Goal: Task Accomplishment & Management: Manage account settings

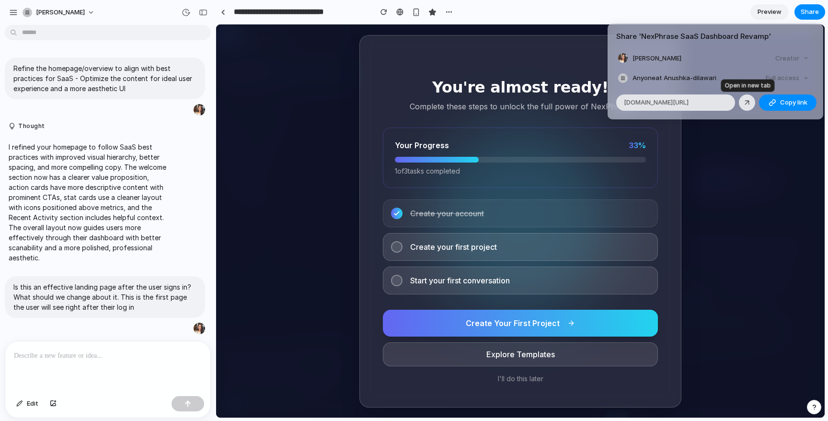
scroll to position [2069, 0]
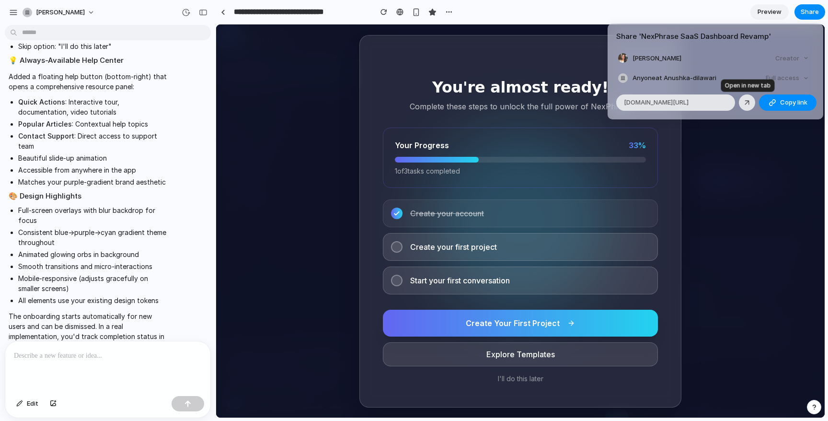
click at [778, 180] on div "Share ' NexPhrase SaaS Dashboard Revamp ' Anushka Dilawari Creator Anyone at An…" at bounding box center [414, 210] width 828 height 421
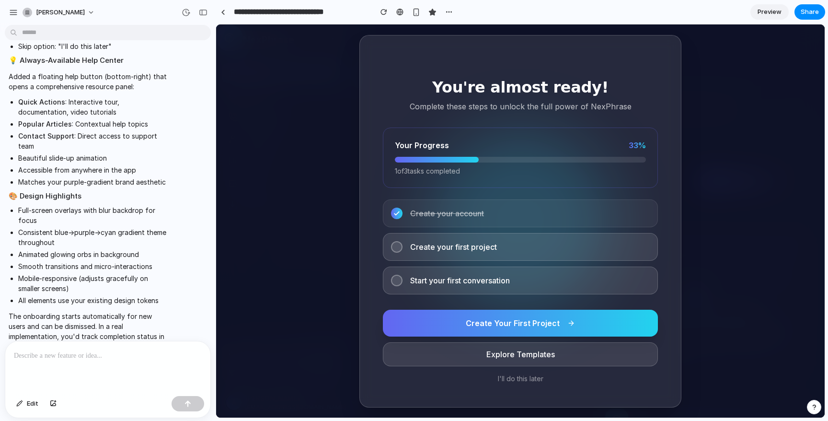
scroll to position [29, 0]
click at [448, 211] on span "Create your account" at bounding box center [447, 213] width 74 height 12
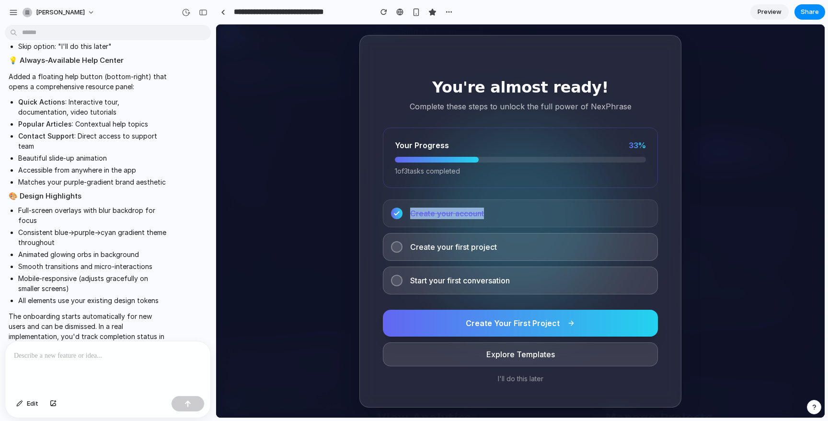
click at [456, 208] on span "Create your account" at bounding box center [447, 213] width 74 height 12
click at [479, 244] on span "Create your first project" at bounding box center [453, 247] width 87 height 12
click at [392, 245] on div at bounding box center [397, 247] width 12 height 12
click at [64, 364] on div at bounding box center [107, 366] width 205 height 51
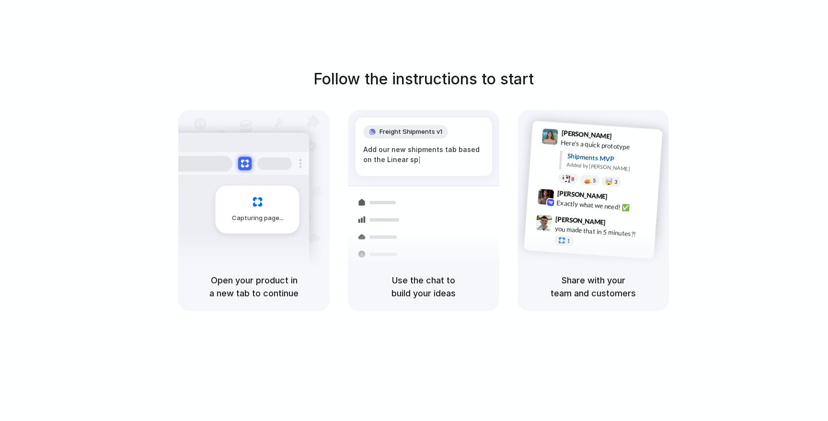
click at [268, 197] on div "Capturing page" at bounding box center [258, 209] width 84 height 48
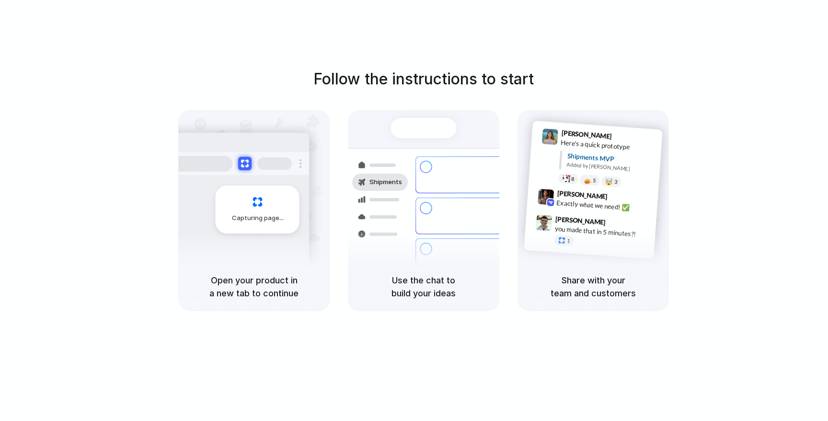
click at [414, 210] on div at bounding box center [414, 210] width 0 height 0
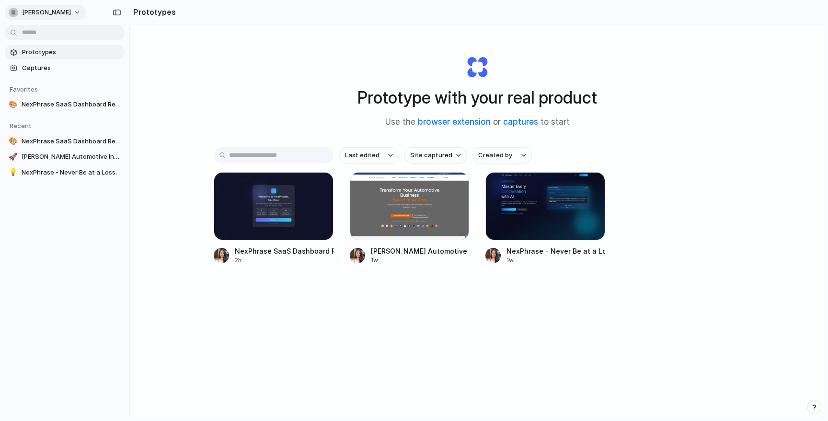
click at [57, 15] on span "[PERSON_NAME]" at bounding box center [46, 13] width 49 height 10
click at [111, 85] on li "Light" at bounding box center [117, 79] width 57 height 15
click at [46, 9] on span "[PERSON_NAME]" at bounding box center [46, 13] width 49 height 10
click at [50, 74] on li "Sign out" at bounding box center [47, 79] width 80 height 15
click at [50, 52] on span "Prototypes" at bounding box center [71, 52] width 99 height 10
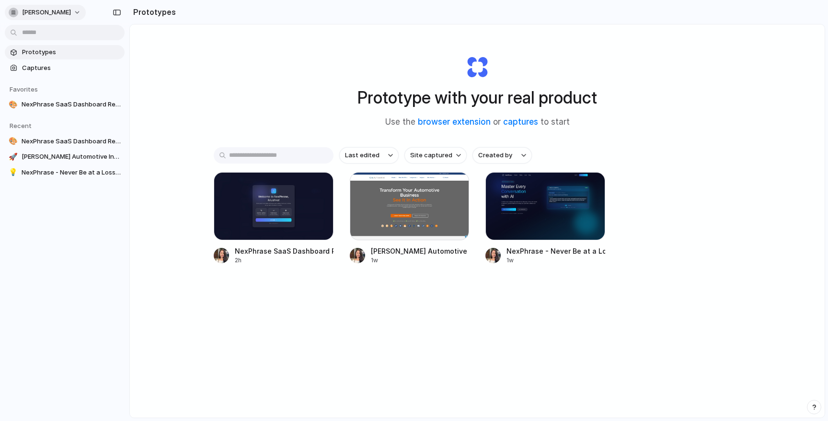
click at [45, 16] on span "[PERSON_NAME]" at bounding box center [46, 13] width 49 height 10
click at [31, 35] on span "Settings" at bounding box center [35, 34] width 26 height 10
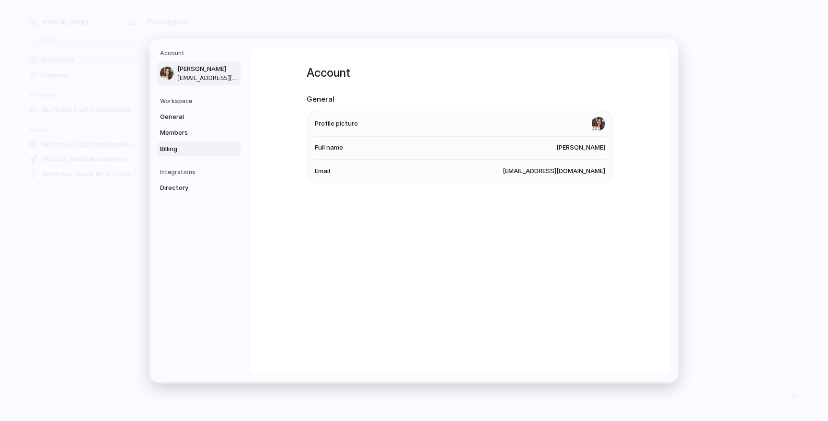
click at [180, 144] on span "Billing" at bounding box center [190, 149] width 61 height 10
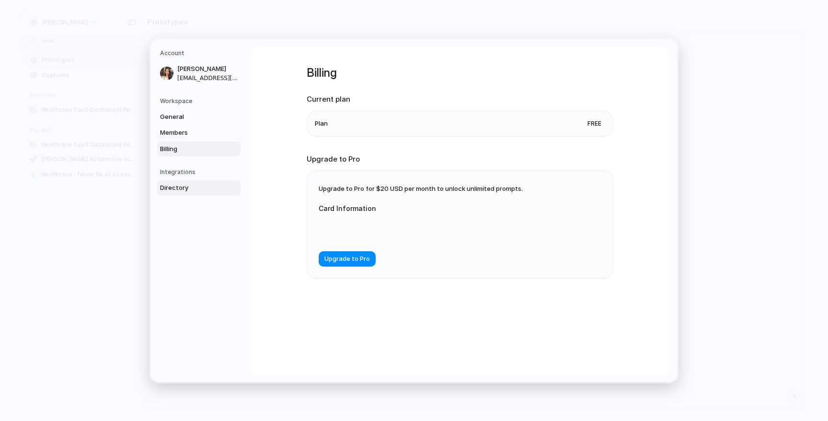
click at [185, 187] on span "Directory" at bounding box center [190, 188] width 61 height 10
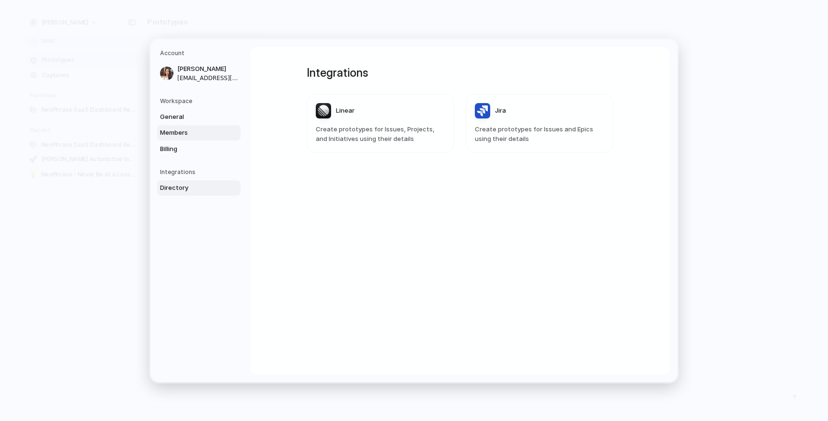
click at [186, 128] on span "Members" at bounding box center [190, 133] width 61 height 10
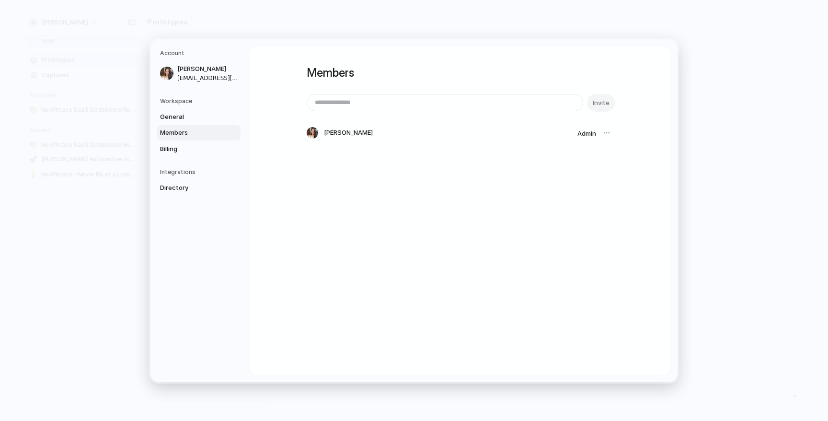
click at [183, 104] on h5 "Workspace" at bounding box center [200, 100] width 81 height 9
click at [179, 102] on h5 "Workspace" at bounding box center [200, 100] width 81 height 9
click at [172, 118] on span "General" at bounding box center [190, 117] width 61 height 10
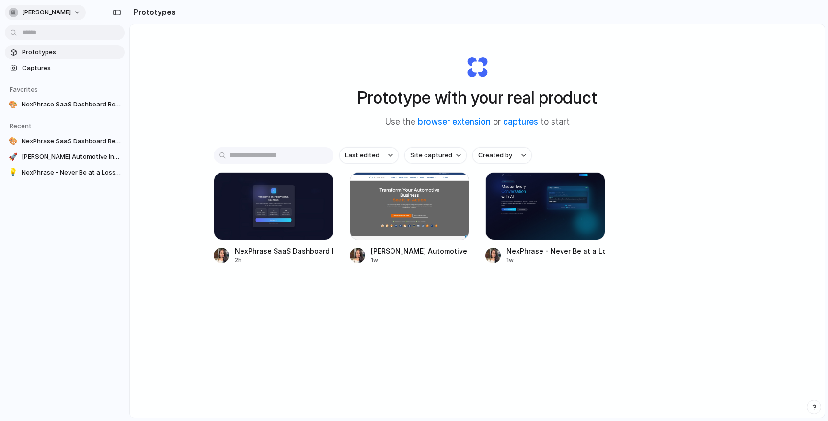
click at [63, 15] on span "[PERSON_NAME]" at bounding box center [46, 13] width 49 height 10
click at [126, 110] on span "Neutral dark" at bounding box center [110, 111] width 37 height 10
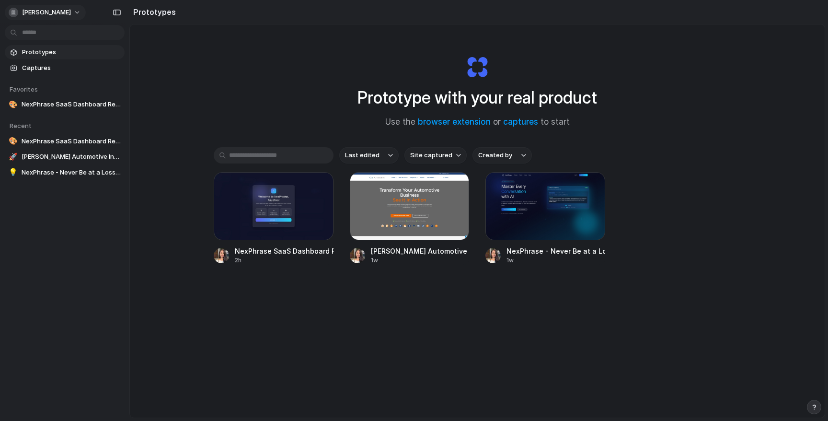
click at [57, 13] on span "[PERSON_NAME]" at bounding box center [46, 13] width 49 height 10
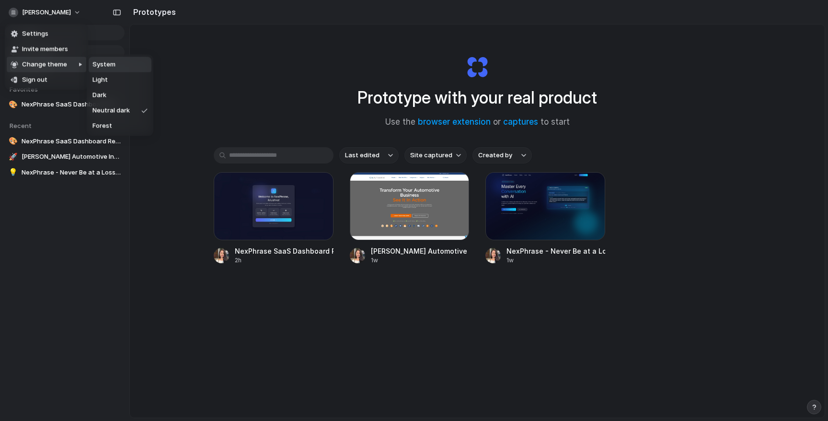
click at [58, 68] on span "Change theme" at bounding box center [44, 65] width 45 height 10
click at [68, 66] on div at bounding box center [77, 95] width 19 height 81
click at [113, 101] on li "Dark" at bounding box center [120, 95] width 63 height 15
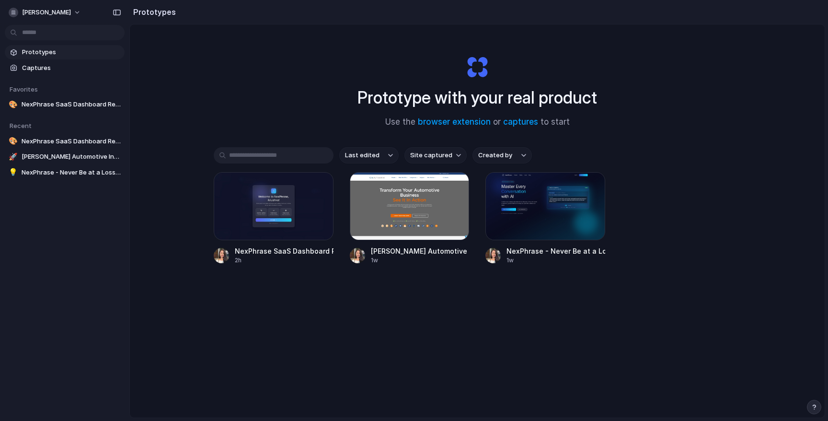
click at [59, 23] on div at bounding box center [64, 31] width 129 height 17
click at [59, 21] on div "[PERSON_NAME]" at bounding box center [64, 11] width 129 height 23
click at [59, 12] on span "[PERSON_NAME]" at bounding box center [46, 13] width 49 height 10
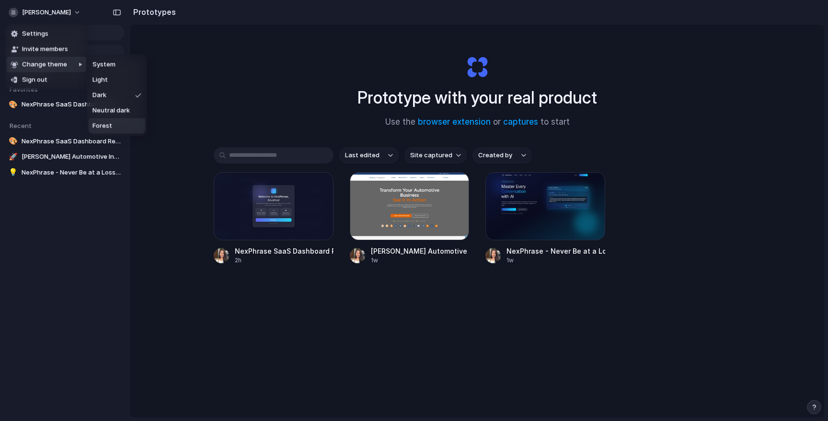
click at [116, 125] on li "Forest" at bounding box center [117, 125] width 57 height 15
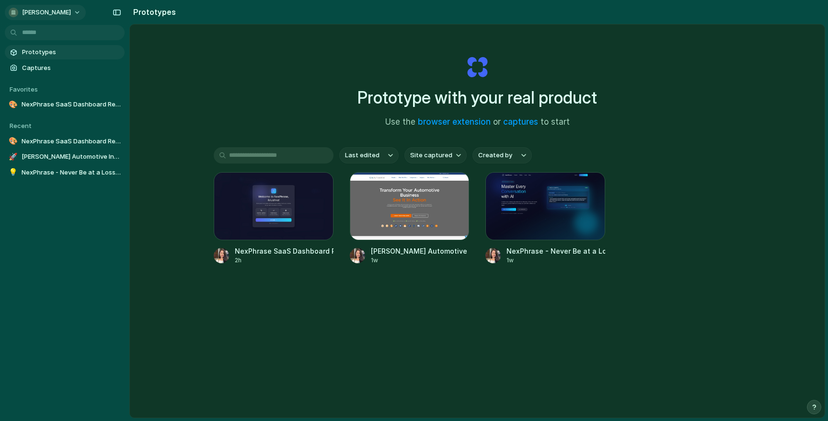
click at [60, 9] on span "[PERSON_NAME]" at bounding box center [46, 13] width 49 height 10
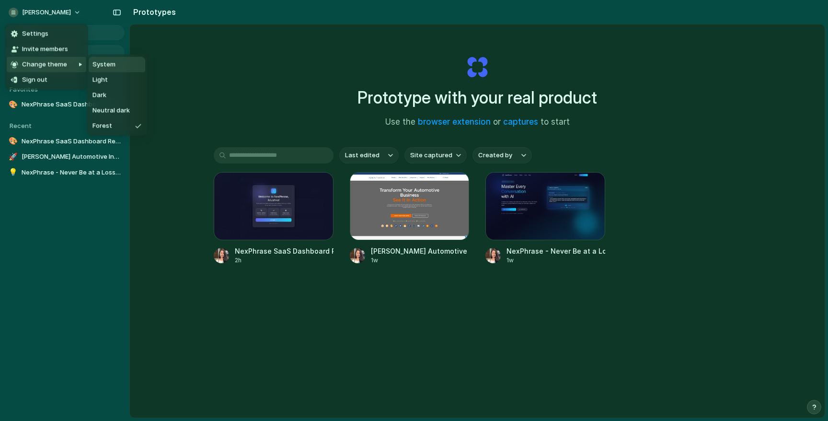
click at [48, 66] on span "Change theme" at bounding box center [44, 65] width 45 height 10
click at [107, 88] on li "Dark" at bounding box center [117, 95] width 57 height 15
